Goal: Information Seeking & Learning: Learn about a topic

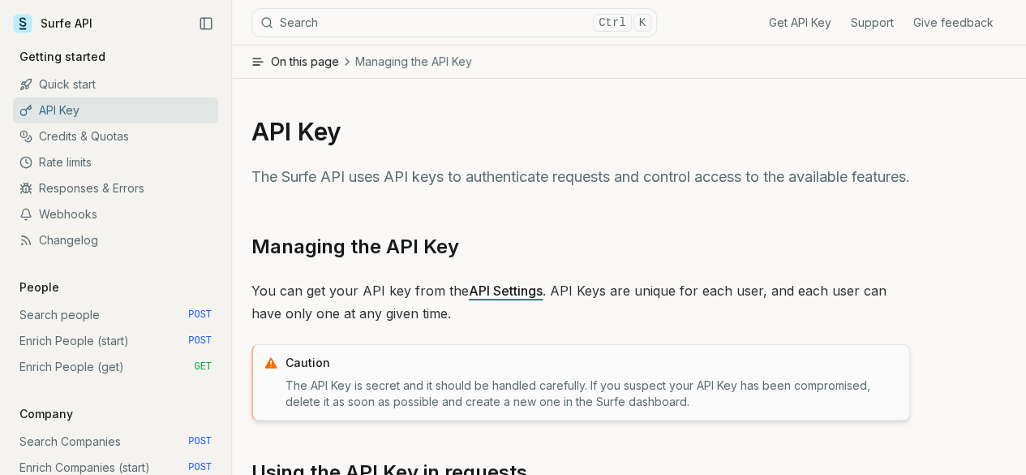
click at [803, 23] on link "Get API Key" at bounding box center [800, 23] width 62 height 16
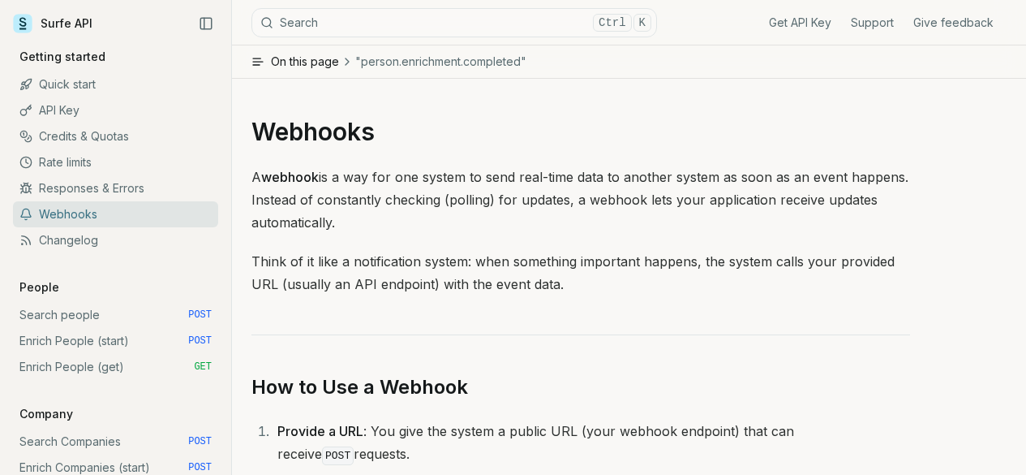
scroll to position [988, 0]
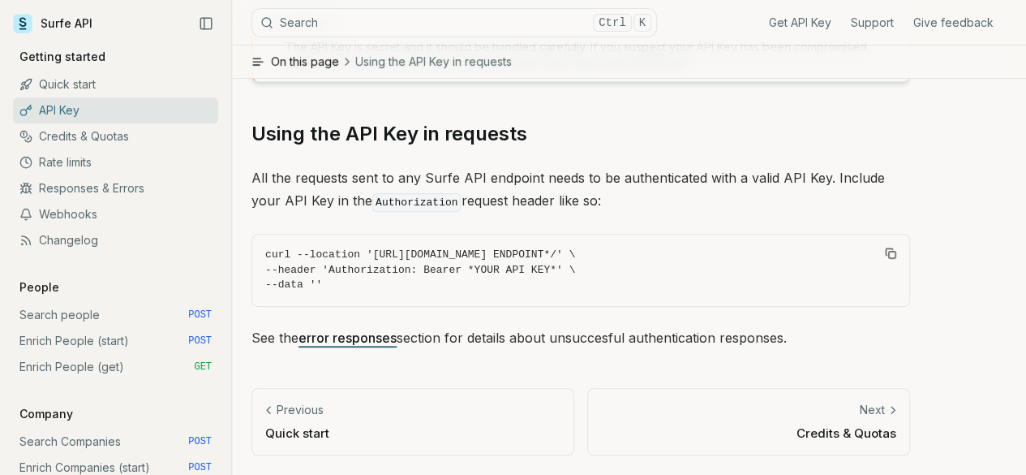
scroll to position [387, 0]
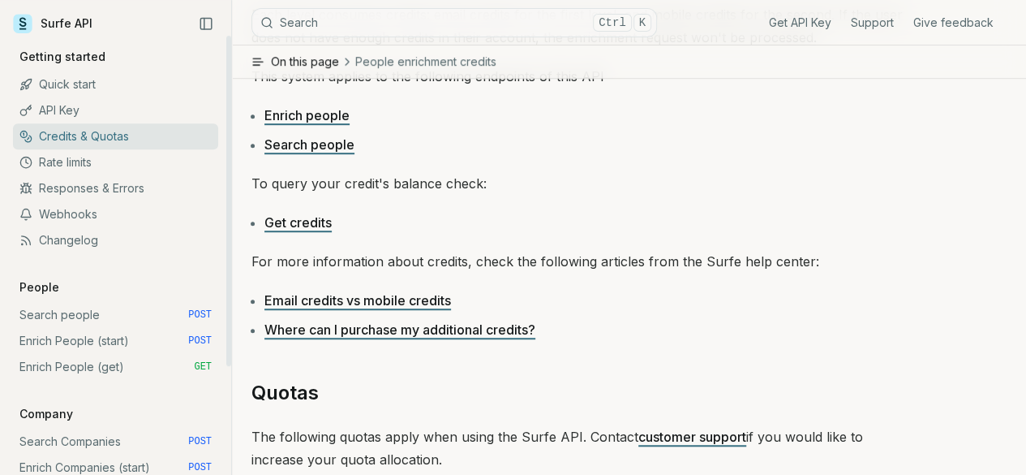
scroll to position [487, 0]
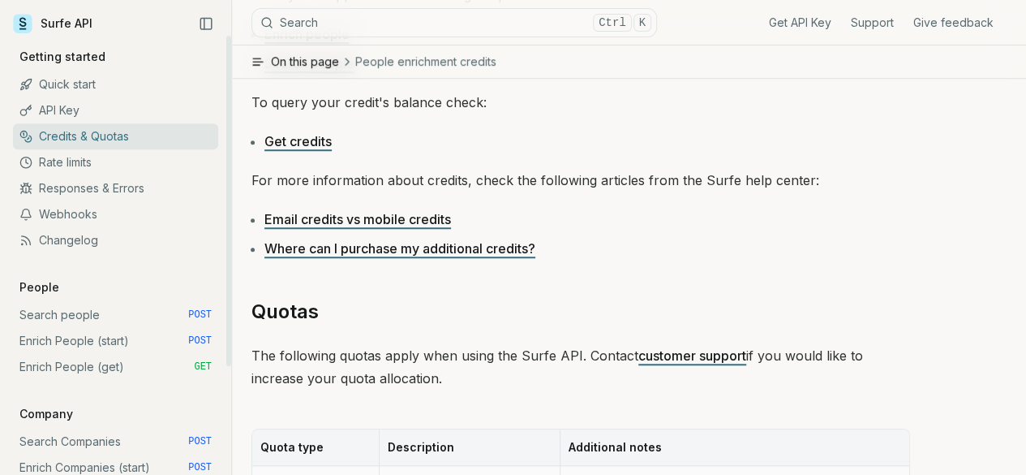
click at [115, 110] on link "API Key" at bounding box center [115, 110] width 205 height 26
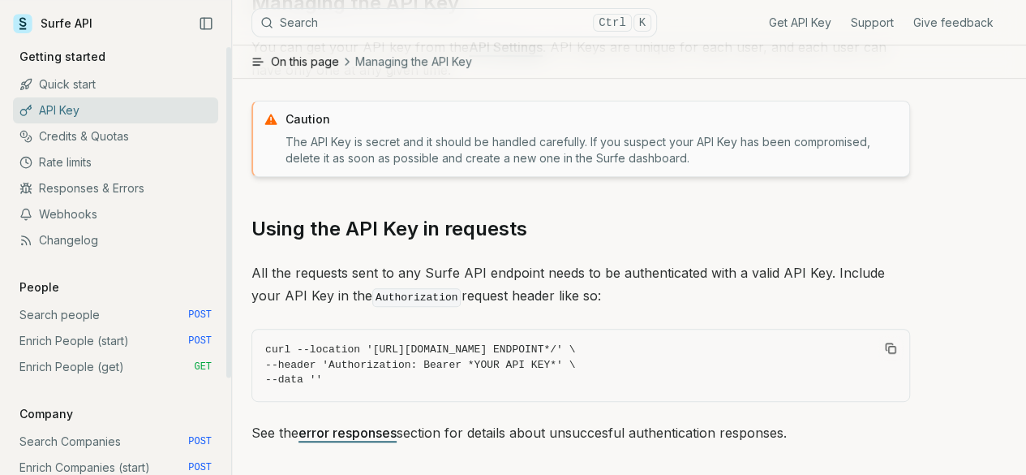
scroll to position [144, 0]
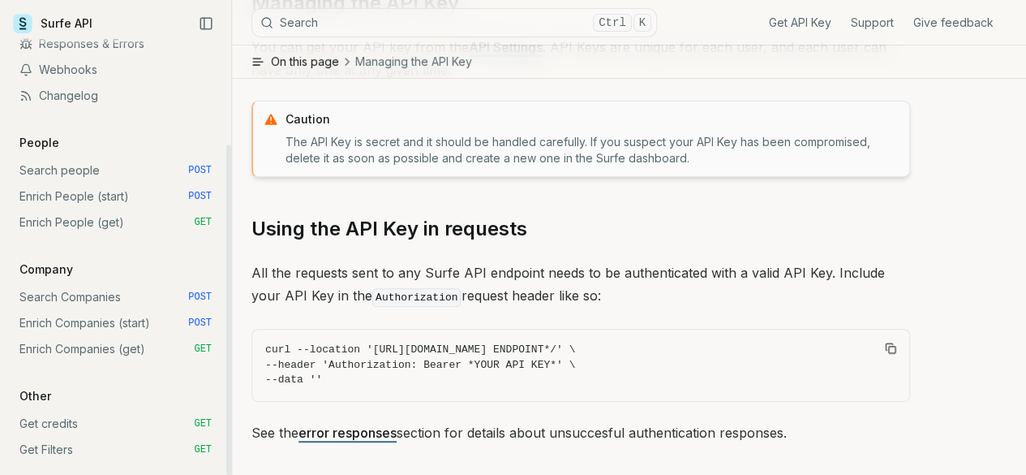
click at [144, 430] on link "Get credits GET" at bounding box center [115, 424] width 205 height 26
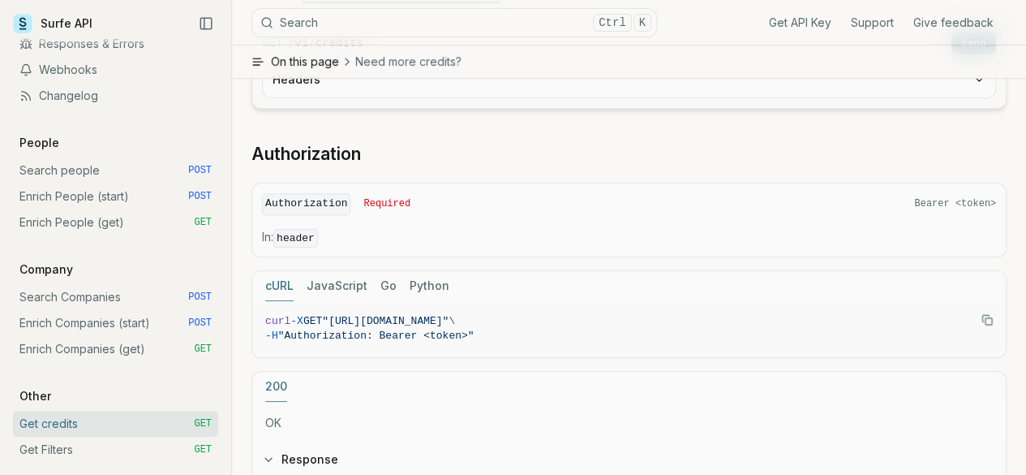
scroll to position [336, 0]
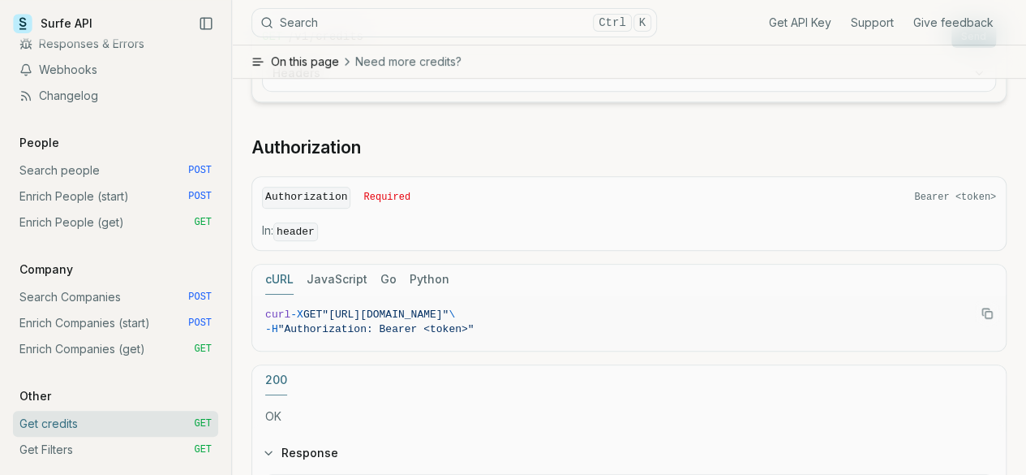
drag, startPoint x: 787, startPoint y: 285, endPoint x: 899, endPoint y: 286, distance: 112.0
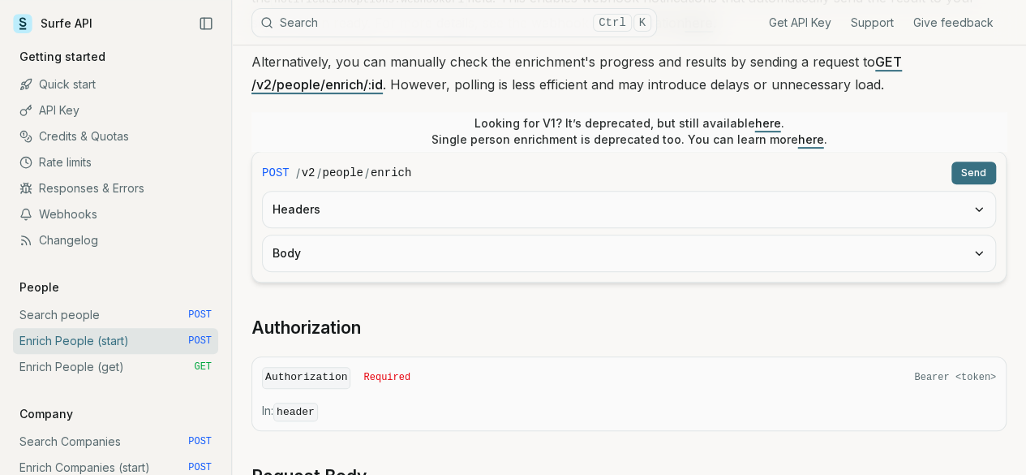
scroll to position [325, 0]
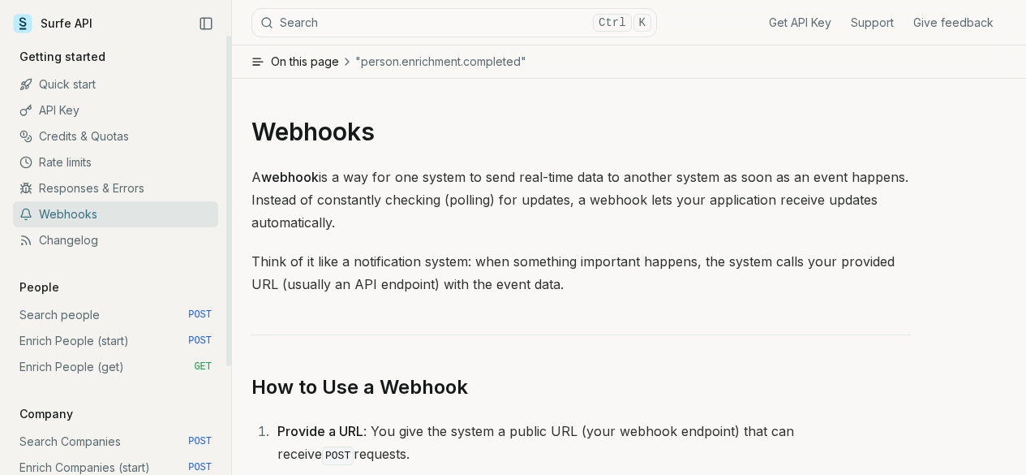
scroll to position [988, 0]
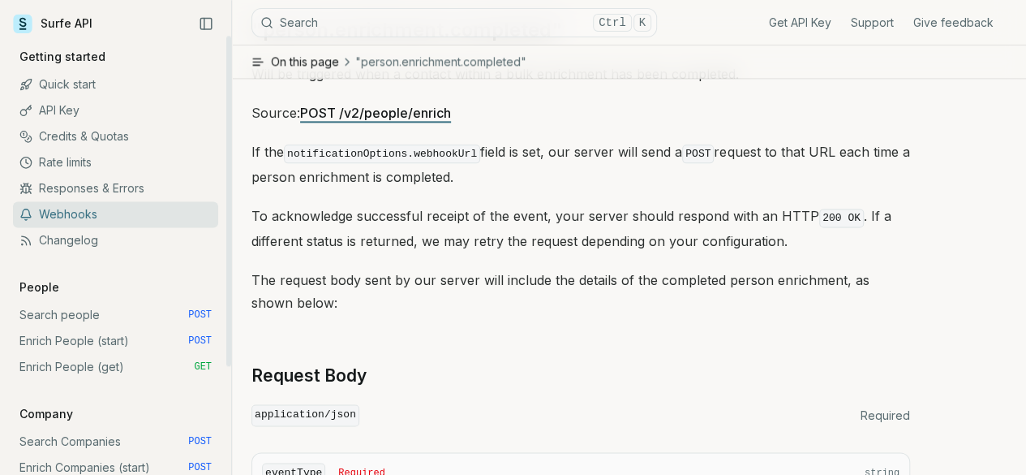
click at [115, 128] on link "Credits & Quotas" at bounding box center [115, 136] width 205 height 26
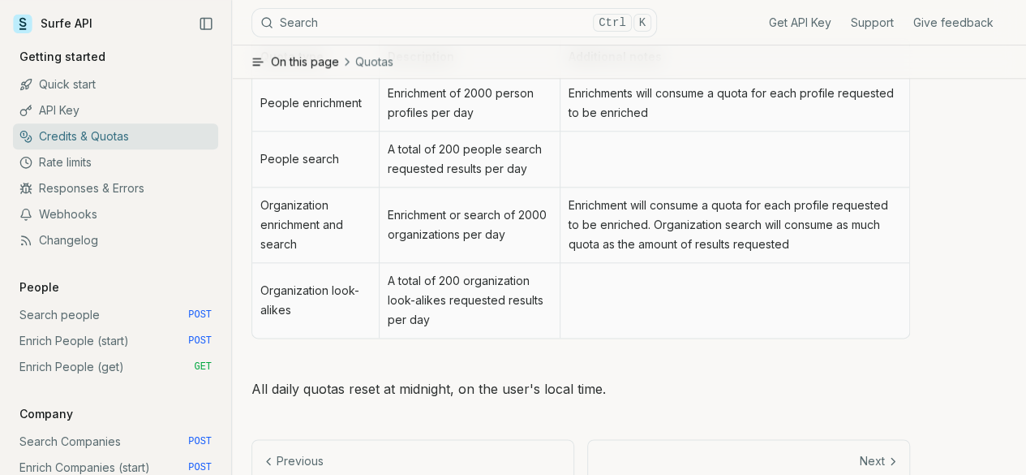
scroll to position [893, 0]
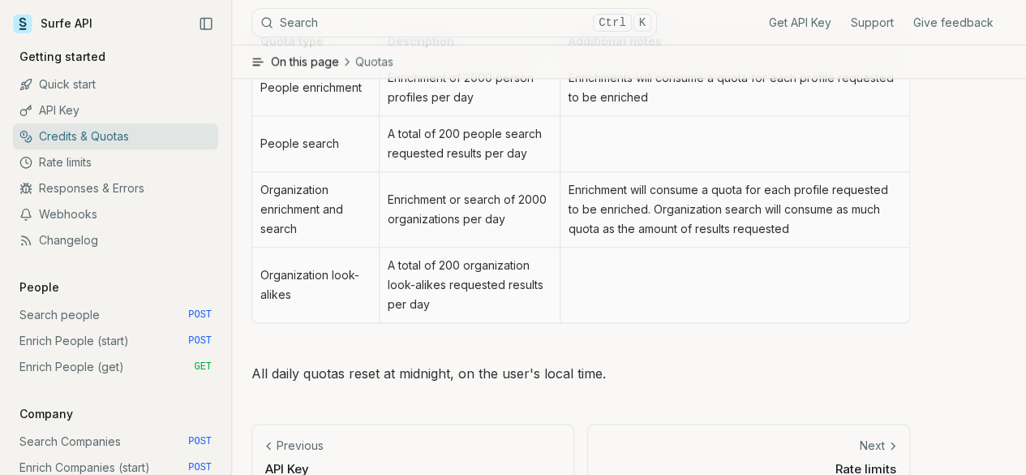
click at [485, 112] on td "Enrichment of 2000 person profiles per day" at bounding box center [469, 88] width 181 height 56
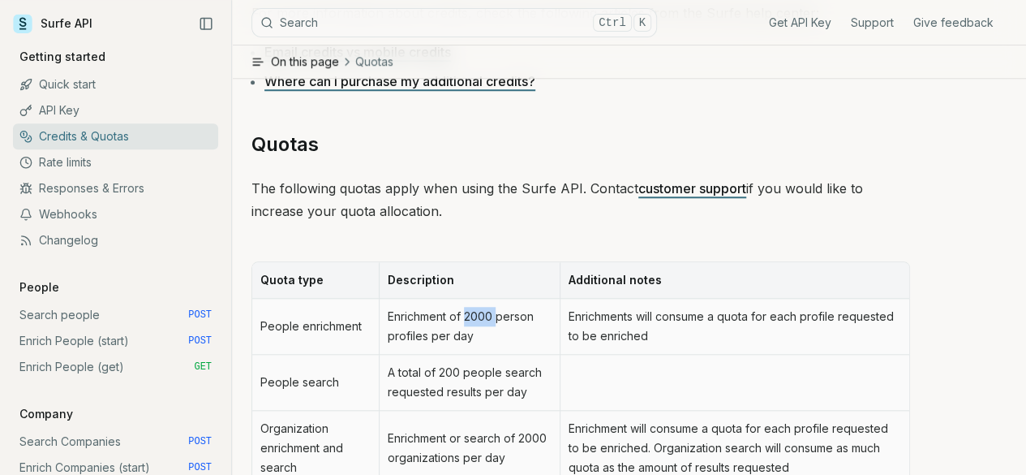
scroll to position [653, 0]
click at [635, 259] on div "People enrichment credits When enrching people via the API, Surfe can provide t…" at bounding box center [581, 102] width 659 height 1044
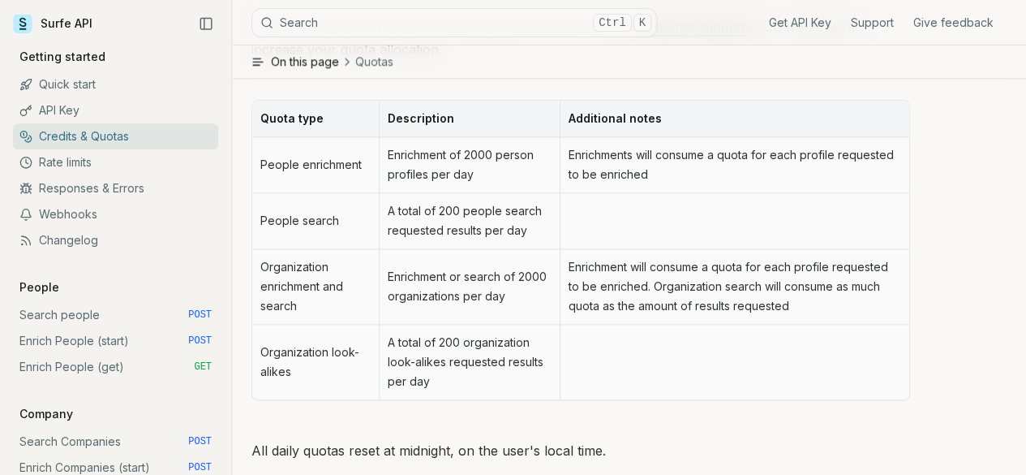
scroll to position [734, 0]
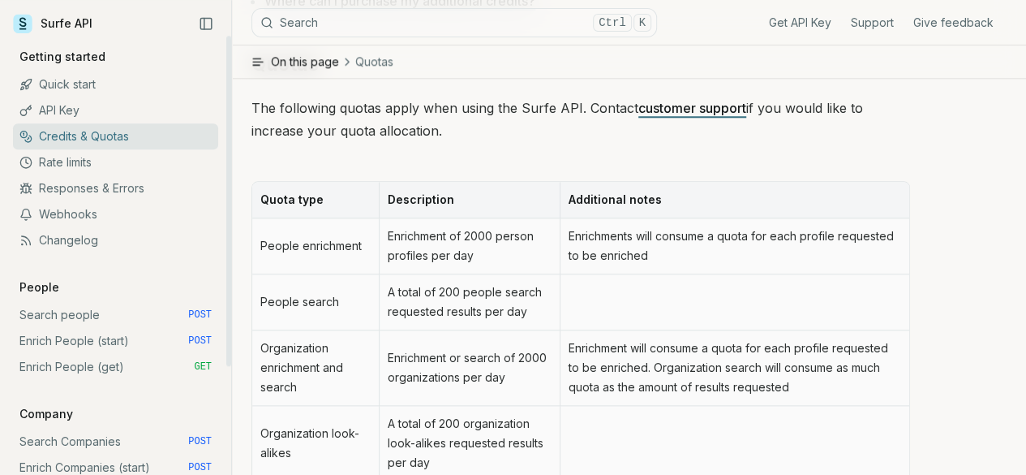
click at [99, 337] on link "Enrich People (start) POST" at bounding box center [115, 341] width 205 height 26
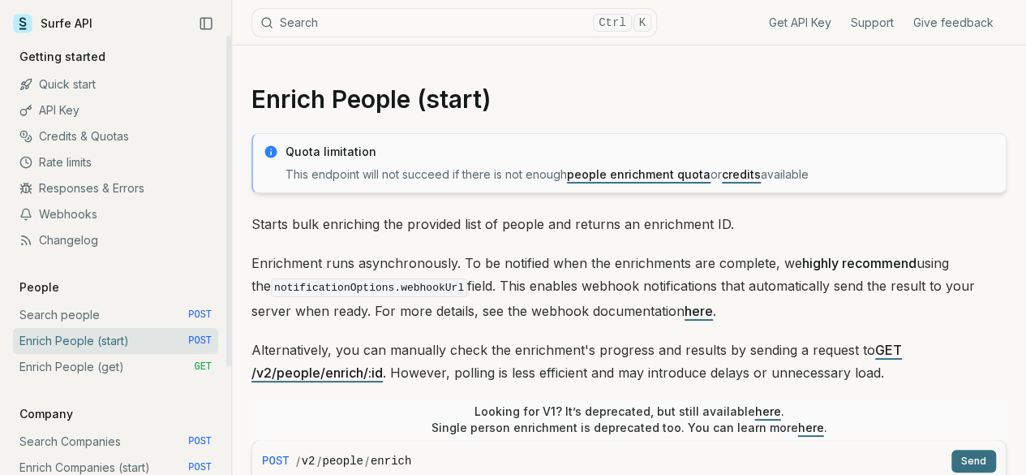
click at [970, 157] on p "Quota limitation" at bounding box center [641, 152] width 711 height 16
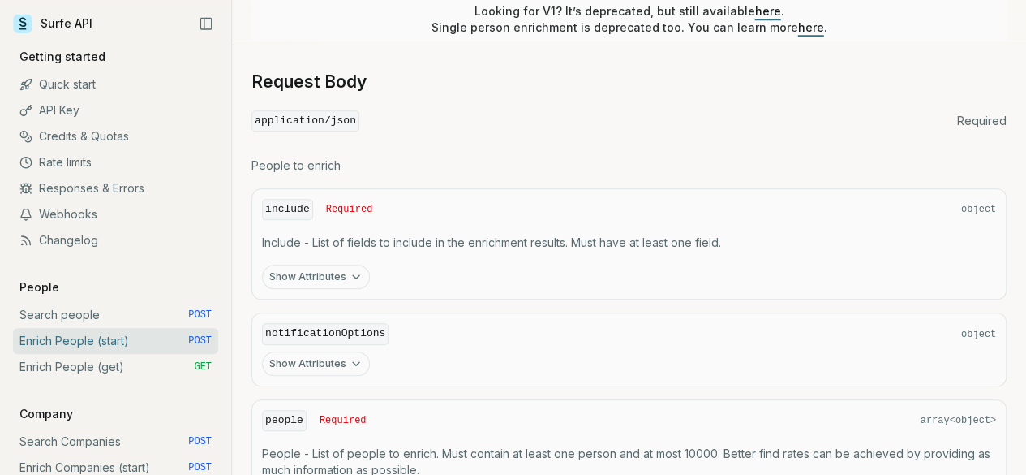
scroll to position [719, 0]
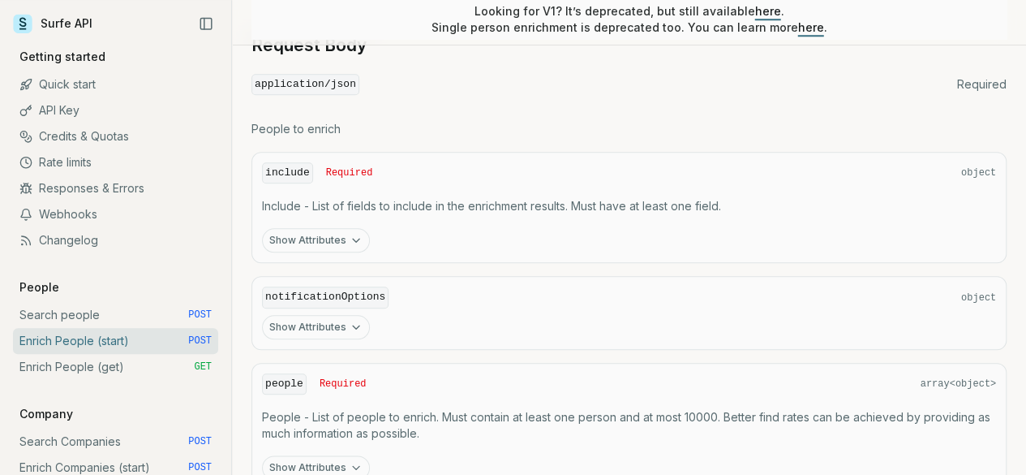
click at [342, 245] on button "Show Attributes" at bounding box center [316, 240] width 108 height 24
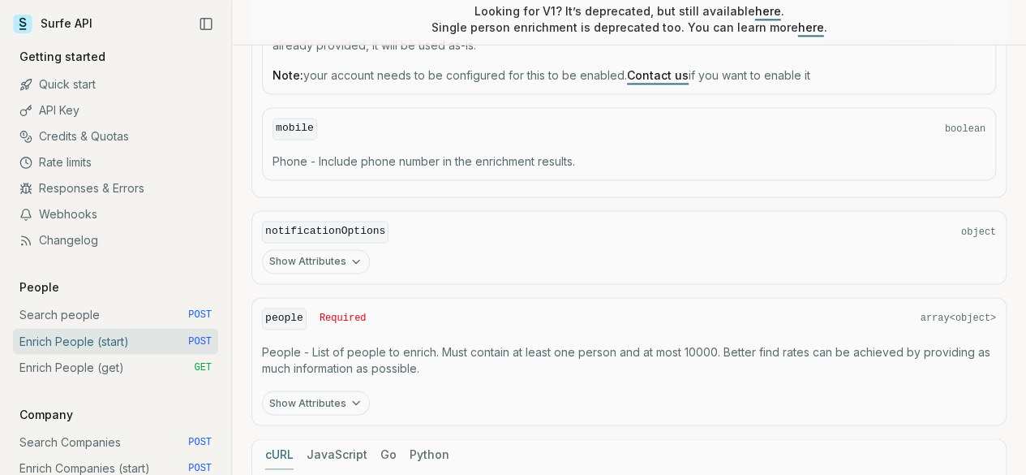
scroll to position [1287, 0]
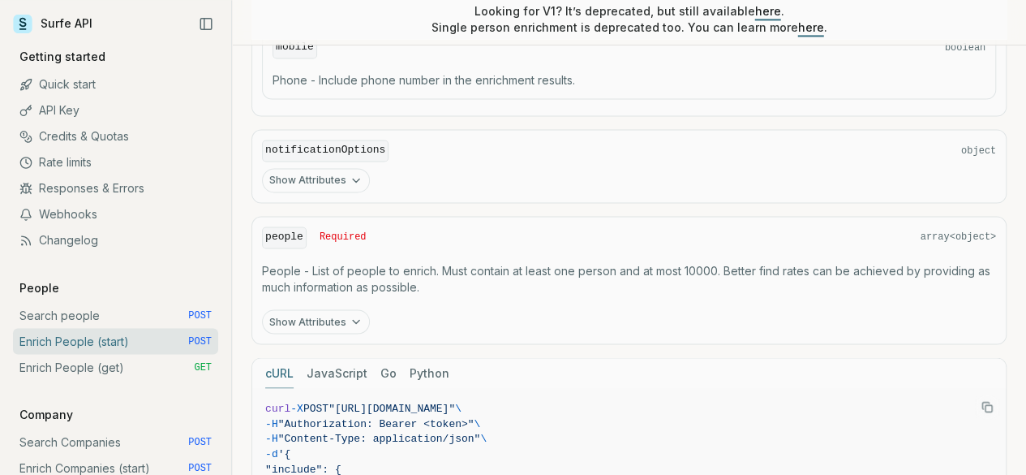
click at [363, 187] on icon "button" at bounding box center [356, 180] width 13 height 13
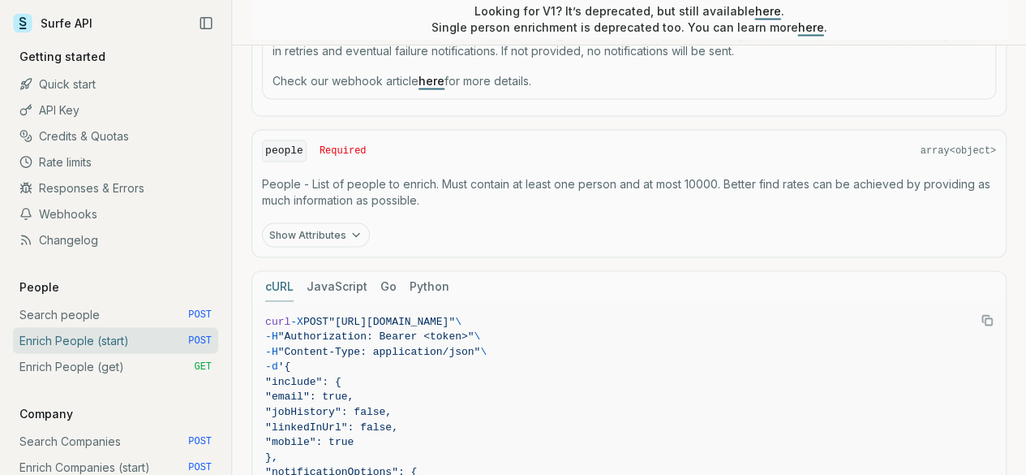
scroll to position [1573, 0]
